Goal: Information Seeking & Learning: Learn about a topic

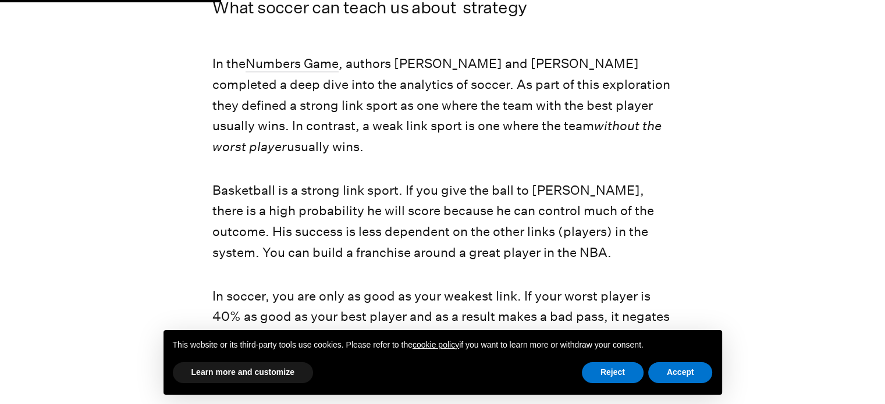
scroll to position [1061, 0]
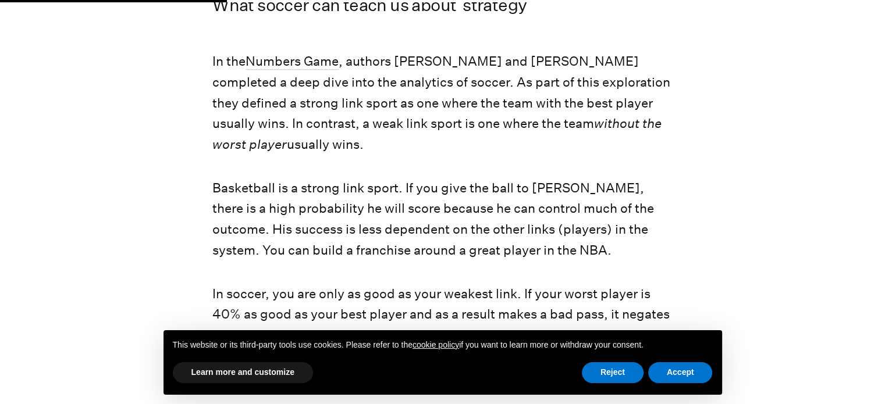
click at [292, 212] on p "Basketball is a strong link sport. If you give the ball to [PERSON_NAME], there…" at bounding box center [442, 219] width 460 height 83
drag, startPoint x: 0, startPoint y: 0, endPoint x: 292, endPoint y: 212, distance: 360.8
click at [292, 212] on p "Basketball is a strong link sport. If you give the ball to [PERSON_NAME], there…" at bounding box center [442, 219] width 460 height 83
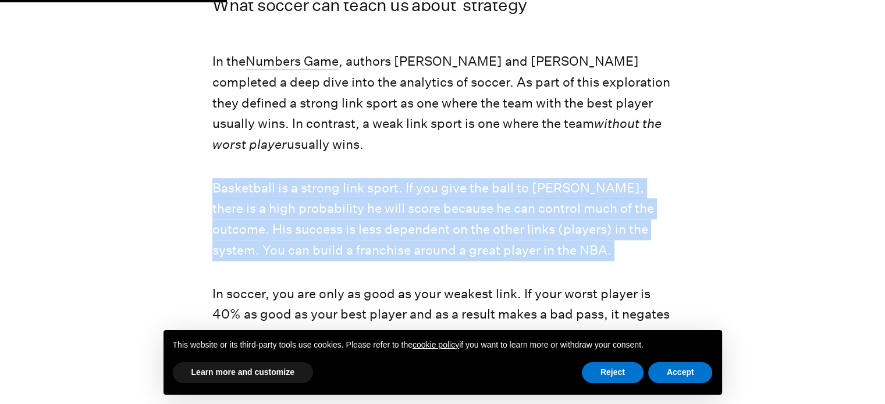
click at [292, 212] on p "Basketball is a strong link sport. If you give the ball to [PERSON_NAME], there…" at bounding box center [442, 219] width 460 height 83
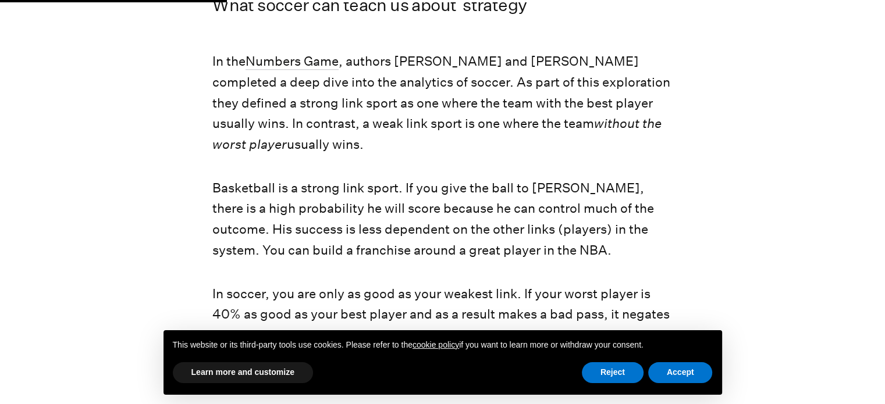
click at [292, 212] on p "Basketball is a strong link sport. If you give the ball to [PERSON_NAME], there…" at bounding box center [442, 219] width 460 height 83
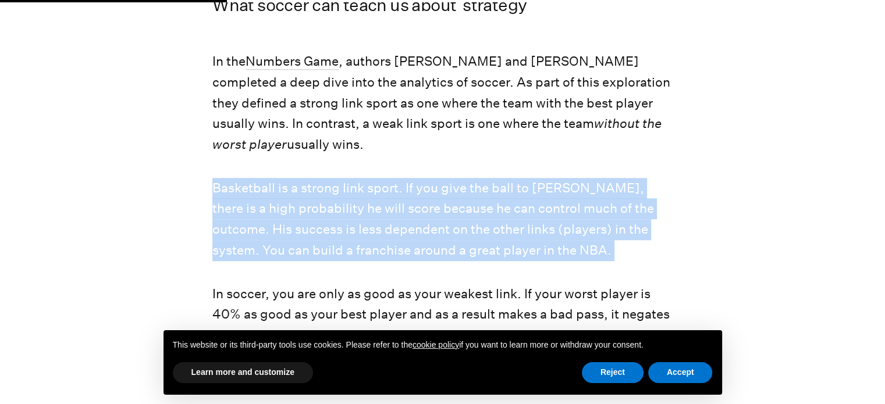
click at [292, 212] on p "Basketball is a strong link sport. If you give the ball to [PERSON_NAME], there…" at bounding box center [442, 219] width 460 height 83
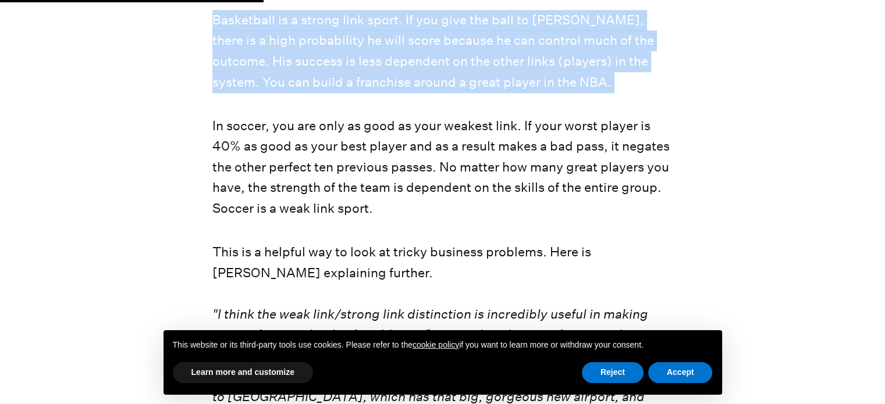
scroll to position [1231, 0]
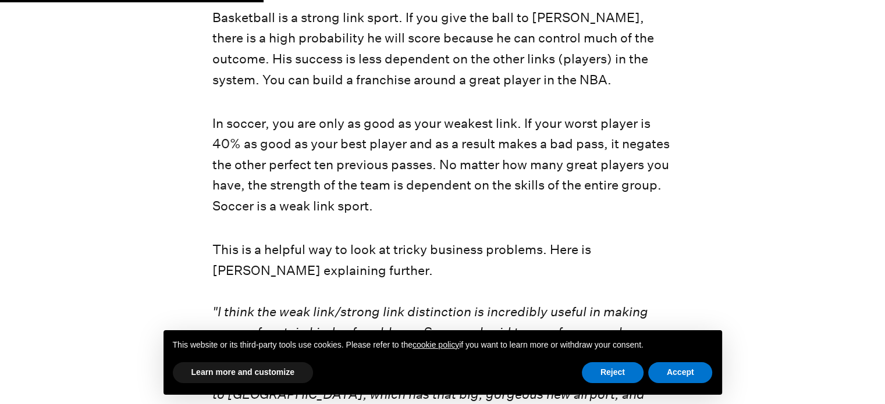
click at [323, 136] on p "In soccer, you are only as good as your weakest link. If your worst player is 4…" at bounding box center [442, 165] width 460 height 104
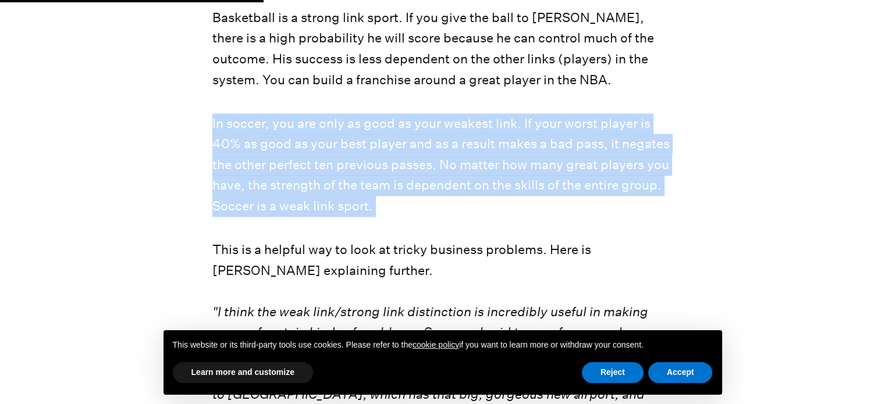
click at [323, 136] on p "In soccer, you are only as good as your weakest link. If your worst player is 4…" at bounding box center [442, 165] width 460 height 104
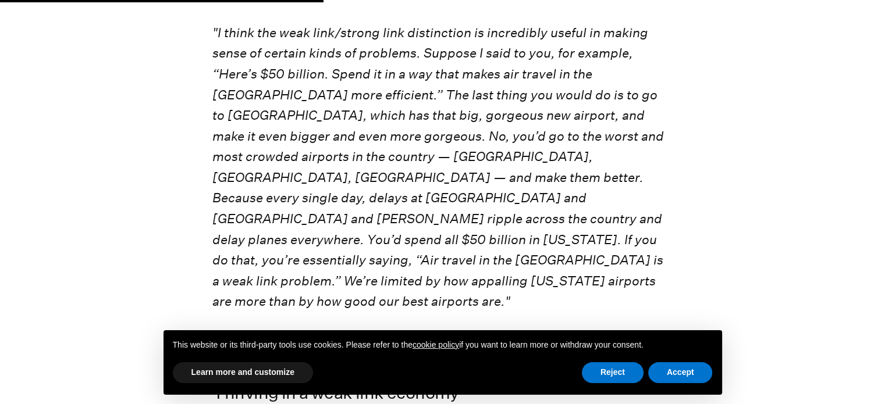
scroll to position [1512, 0]
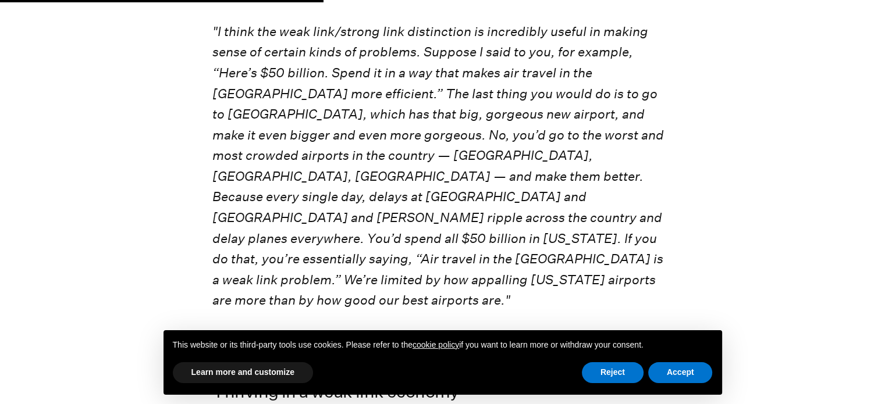
click at [325, 117] on em ""I think the weak link/strong link distinction is incredibly useful in making s…" at bounding box center [437, 166] width 451 height 285
click at [384, 131] on em ""I think the weak link/strong link distinction is incredibly useful in making s…" at bounding box center [437, 166] width 451 height 285
click at [338, 117] on em ""I think the weak link/strong link distinction is incredibly useful in making s…" at bounding box center [437, 166] width 451 height 285
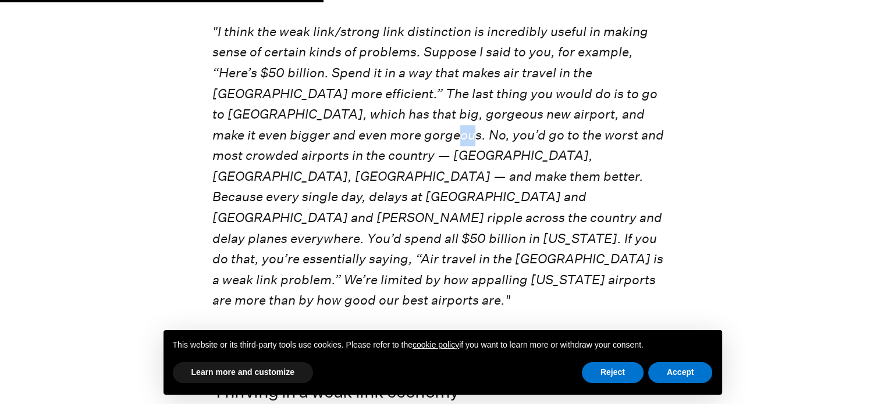
click at [338, 117] on em ""I think the weak link/strong link distinction is incredibly useful in making s…" at bounding box center [437, 166] width 451 height 285
click at [327, 126] on em ""I think the weak link/strong link distinction is incredibly useful in making s…" at bounding box center [437, 166] width 451 height 285
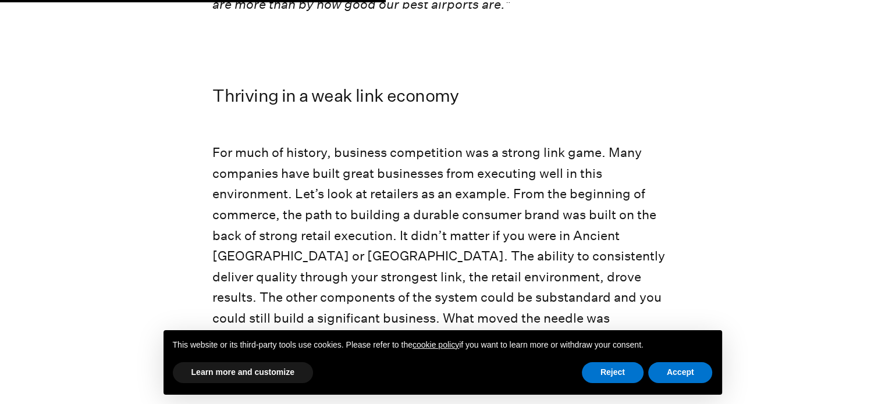
scroll to position [1809, 0]
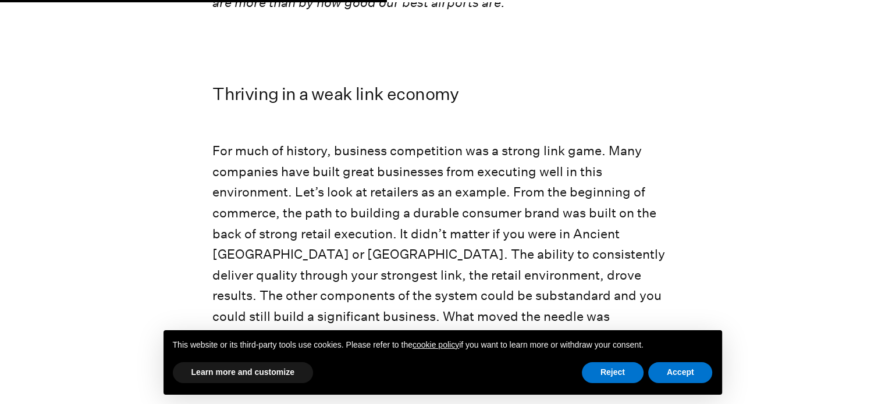
click at [327, 141] on p "For much of history, business competition was a strong link game. Many companie…" at bounding box center [442, 265] width 460 height 248
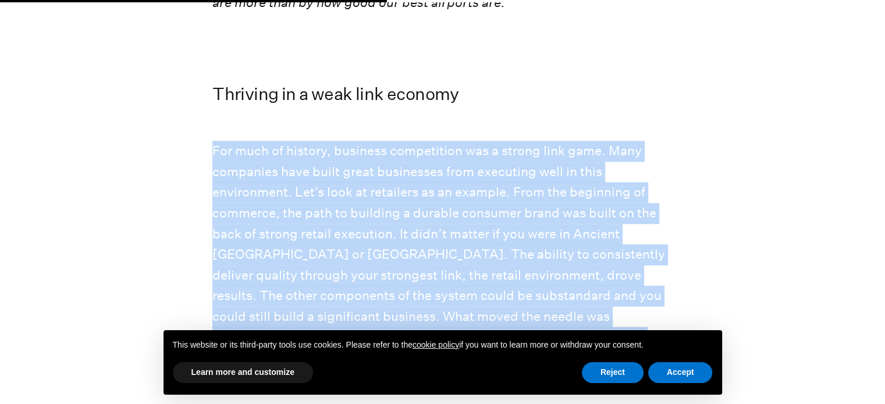
click at [327, 141] on p "For much of history, business competition was a strong link game. Many companie…" at bounding box center [442, 265] width 460 height 248
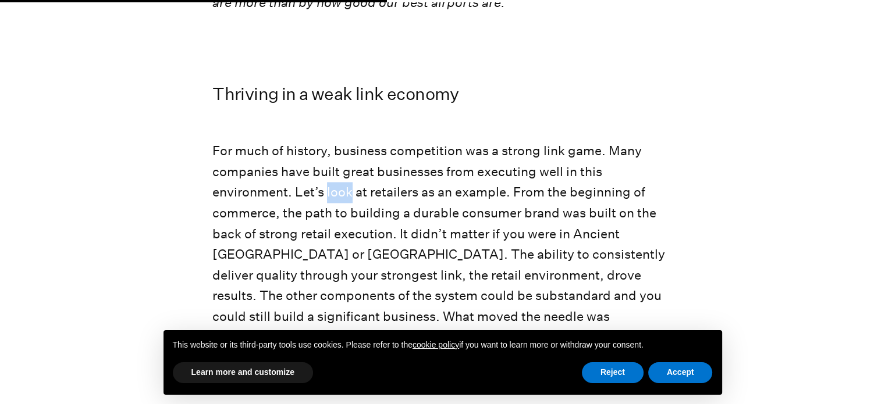
click at [327, 141] on p "For much of history, business competition was a strong link game. Many companie…" at bounding box center [442, 265] width 460 height 248
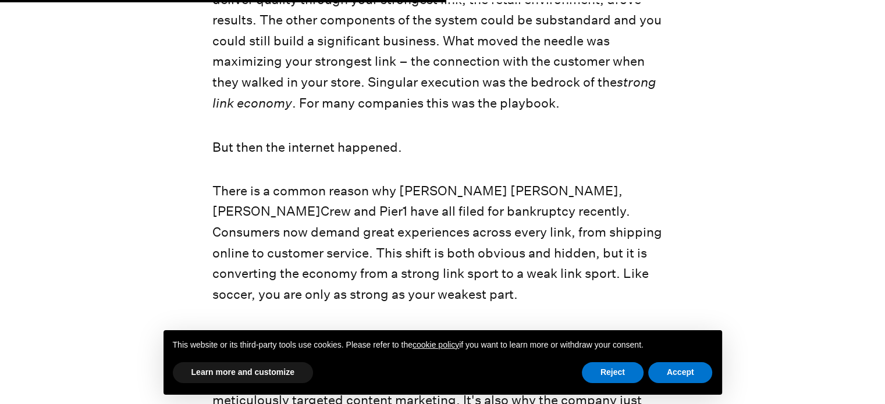
scroll to position [2086, 0]
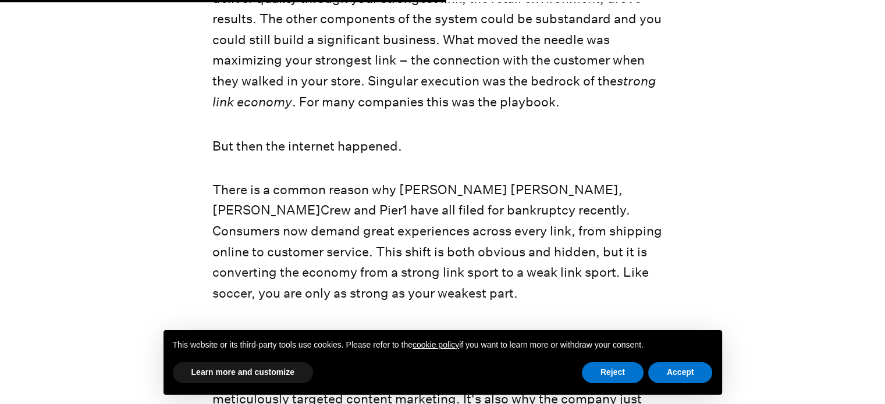
click at [327, 179] on p "There is a common reason why [PERSON_NAME] [PERSON_NAME], [PERSON_NAME]Crew and…" at bounding box center [442, 241] width 460 height 124
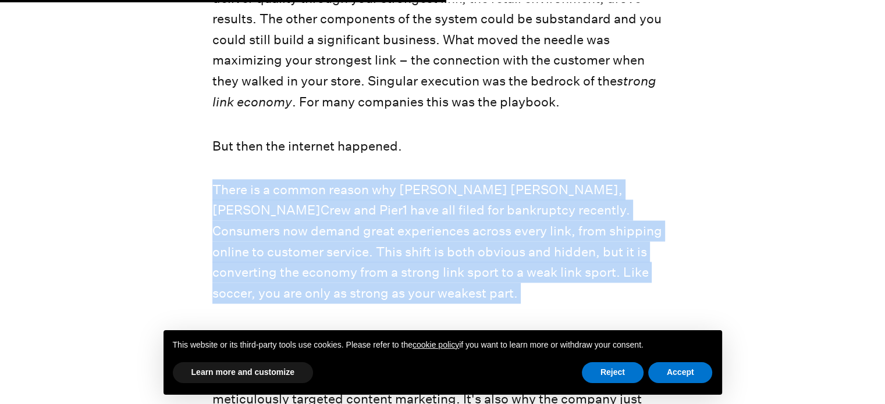
click at [327, 179] on p "There is a common reason why [PERSON_NAME] [PERSON_NAME], [PERSON_NAME]Crew and…" at bounding box center [442, 241] width 460 height 124
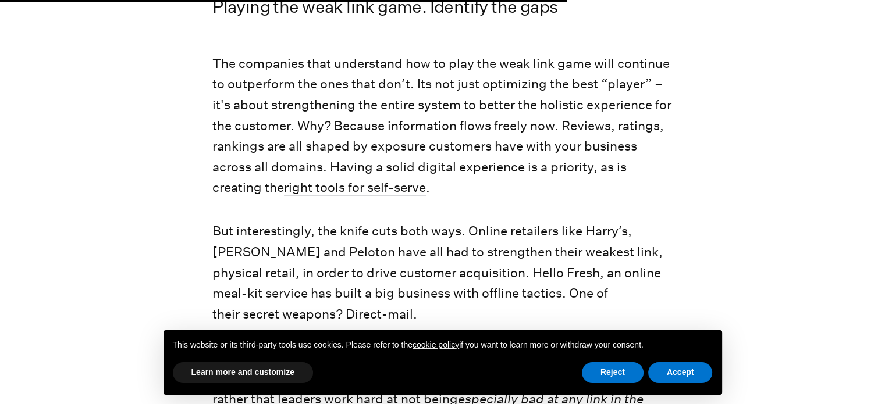
scroll to position [2653, 0]
click at [575, 221] on p "But interestingly, the knife cuts both ways. Online retailers like Harry’s, [PE…" at bounding box center [442, 273] width 460 height 104
click at [511, 221] on p "But interestingly, the knife cuts both ways. Online retailers like Harry’s, [PE…" at bounding box center [442, 273] width 460 height 104
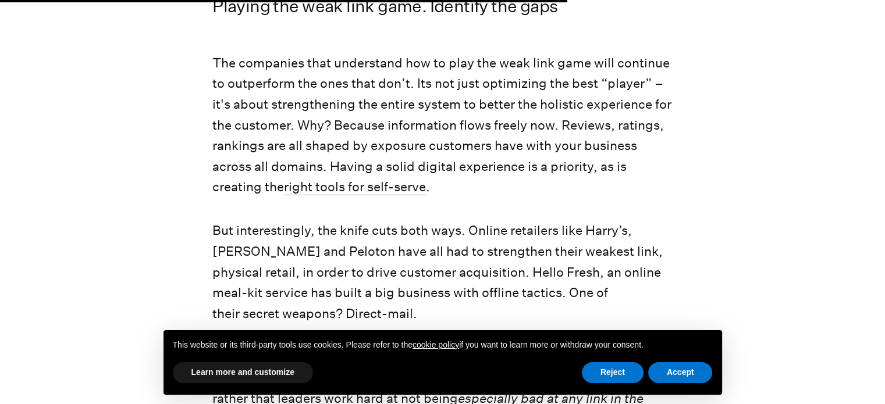
click at [453, 221] on p "But interestingly, the knife cuts both ways. Online retailers like Harry’s, [PE…" at bounding box center [442, 273] width 460 height 104
click at [406, 221] on p "But interestingly, the knife cuts both ways. Online retailers like Harry’s, [PE…" at bounding box center [442, 273] width 460 height 104
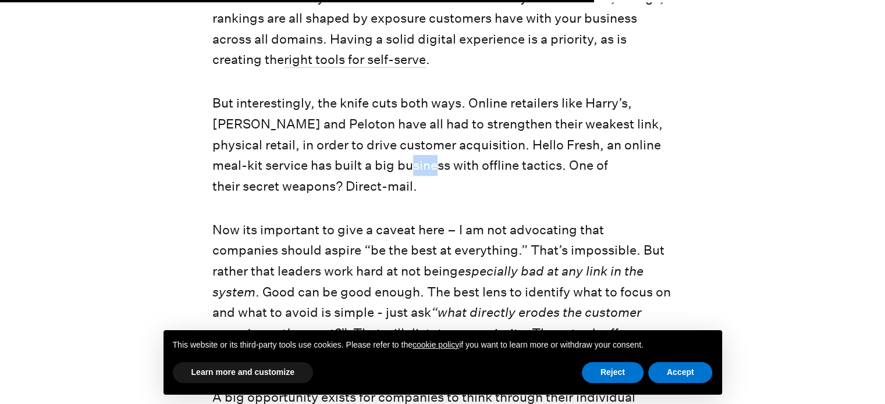
scroll to position [2786, 0]
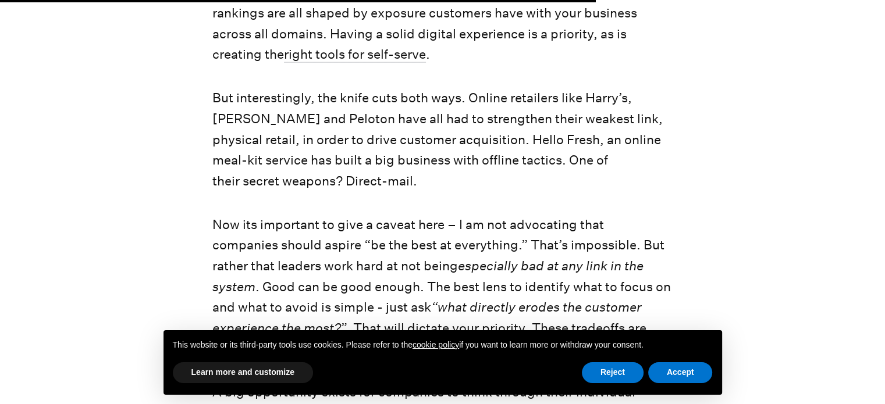
click at [406, 216] on p "Now its important to give a caveat here – I am not advocating that companies sh…" at bounding box center [442, 287] width 460 height 145
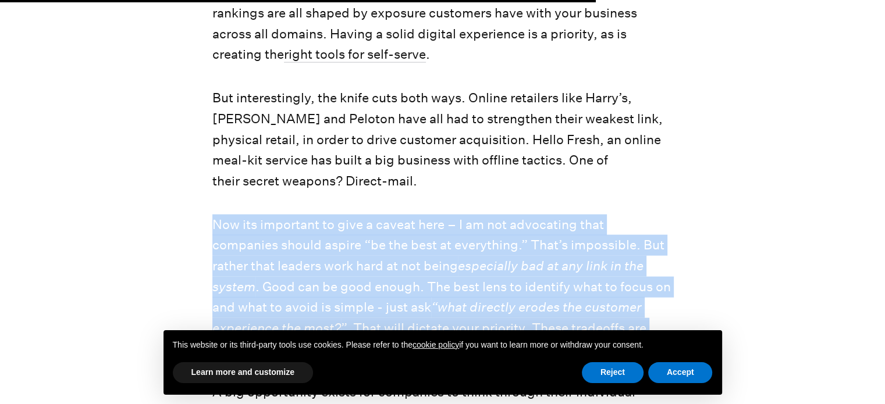
click at [406, 216] on p "Now its important to give a caveat here – I am not advocating that companies sh…" at bounding box center [442, 287] width 460 height 145
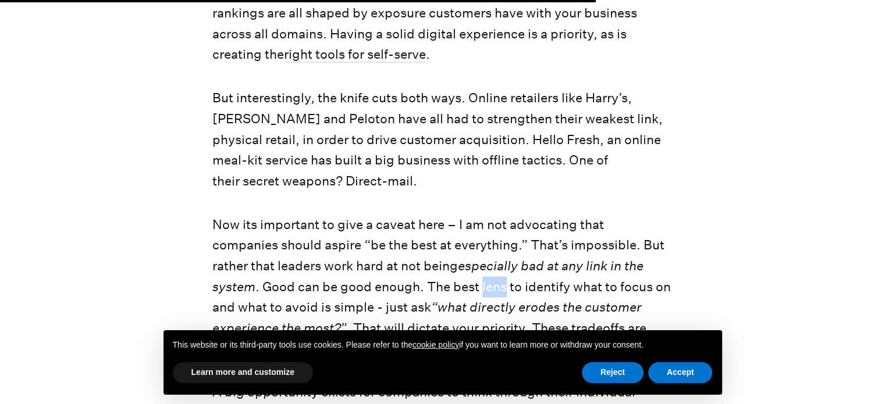
click at [406, 216] on p "Now its important to give a caveat here – I am not advocating that companies sh…" at bounding box center [442, 287] width 460 height 145
click at [377, 215] on p "Now its important to give a caveat here – I am not advocating that companies sh…" at bounding box center [442, 287] width 460 height 145
click at [314, 215] on p "Now its important to give a caveat here – I am not advocating that companies sh…" at bounding box center [442, 287] width 460 height 145
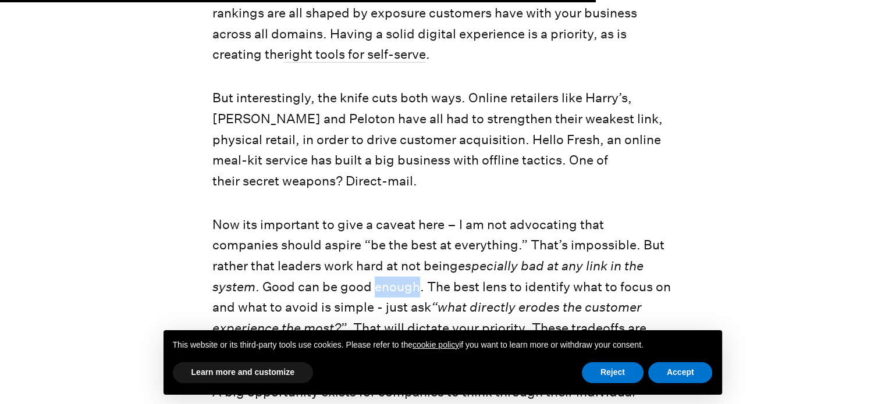
click at [314, 215] on p "Now its important to give a caveat here – I am not advocating that companies sh…" at bounding box center [442, 287] width 460 height 145
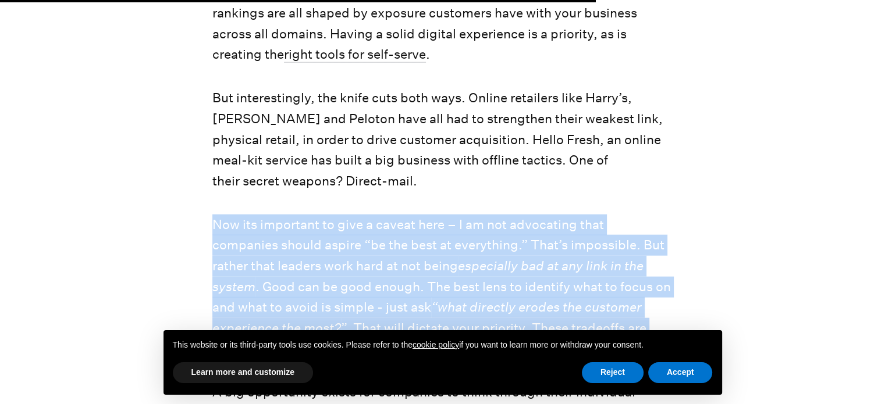
click at [314, 215] on p "Now its important to give a caveat here – I am not advocating that companies sh…" at bounding box center [442, 287] width 460 height 145
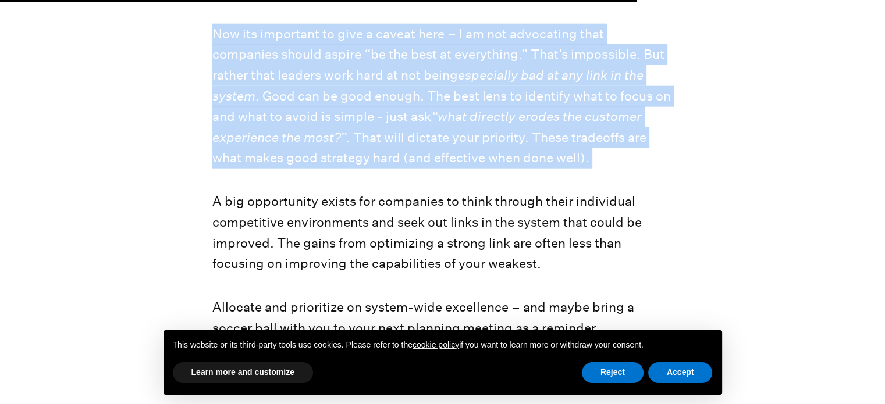
scroll to position [2979, 0]
